Goal: Task Accomplishment & Management: Manage account settings

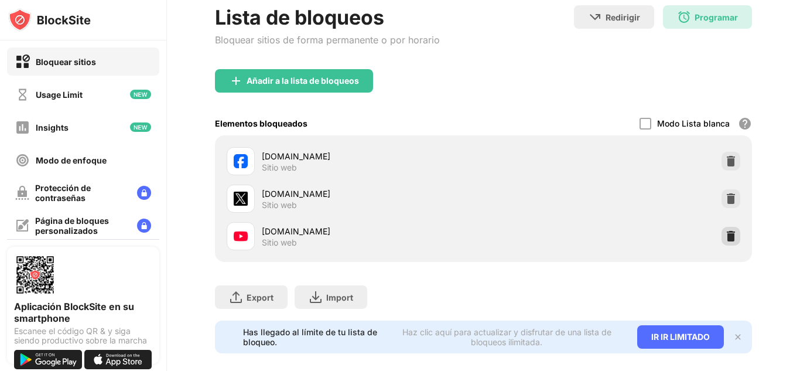
click at [726, 237] on img at bounding box center [731, 236] width 12 height 12
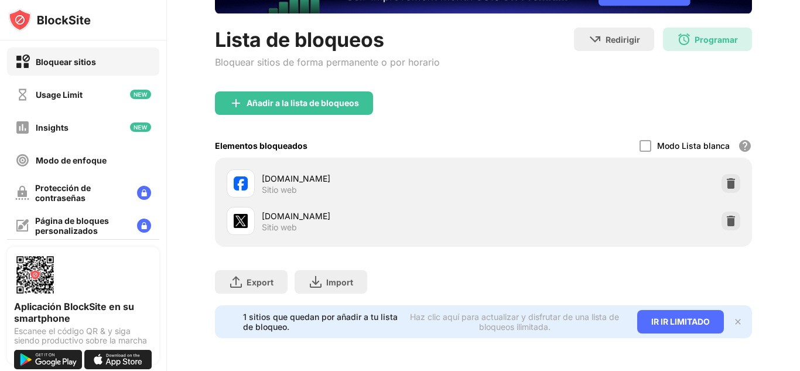
scroll to position [104, 0]
click at [725, 177] on img at bounding box center [731, 183] width 12 height 12
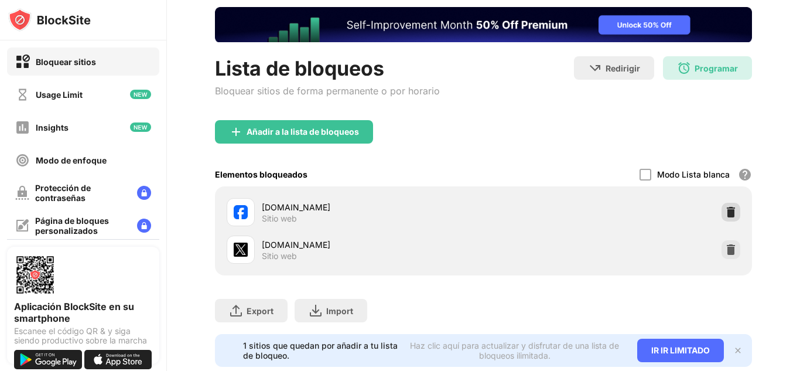
click at [717, 167] on div "Modo Lista blanca Bloquea todos los sitios web excepto los de tu lista blanca. …" at bounding box center [696, 174] width 112 height 24
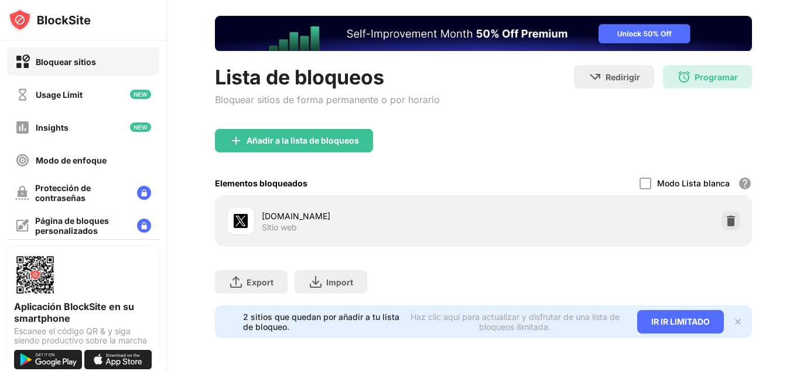
click at [717, 171] on div "Modo Lista blanca Bloquea todos los sitios web excepto los de tu lista blanca. …" at bounding box center [696, 183] width 112 height 24
click at [725, 215] on img at bounding box center [731, 221] width 12 height 12
